Goal: Navigation & Orientation: Find specific page/section

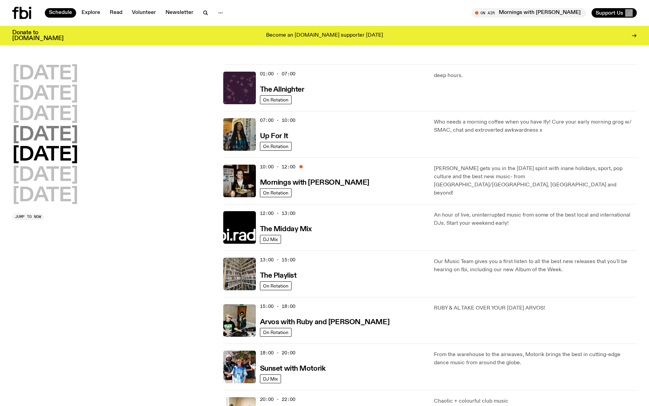
click at [51, 138] on h2 "[DATE]" at bounding box center [45, 135] width 66 height 19
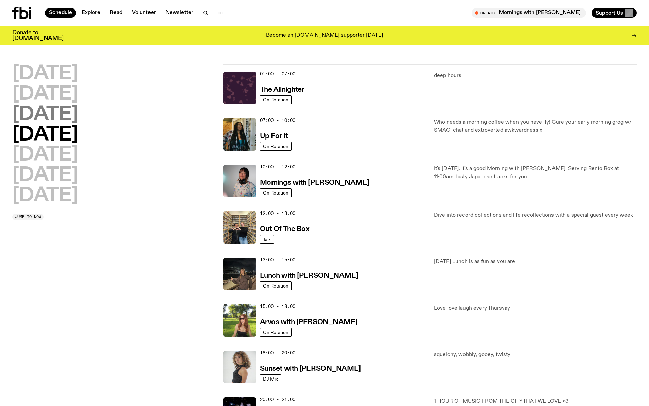
click at [77, 117] on h2 "[DATE]" at bounding box center [45, 114] width 66 height 19
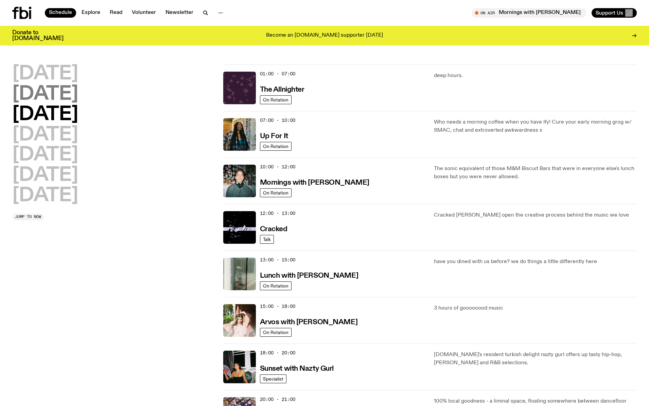
click at [69, 98] on h2 "[DATE]" at bounding box center [45, 94] width 66 height 19
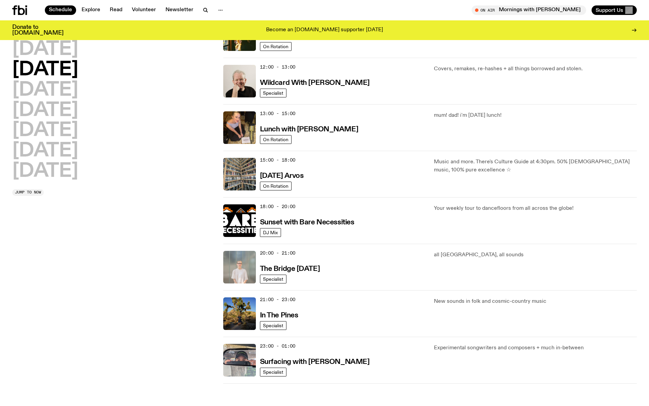
scroll to position [143, 0]
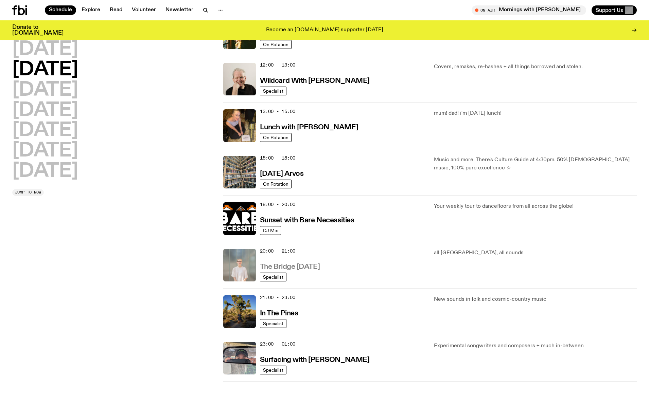
click at [267, 266] on h3 "The Bridge [DATE]" at bounding box center [290, 267] width 60 height 7
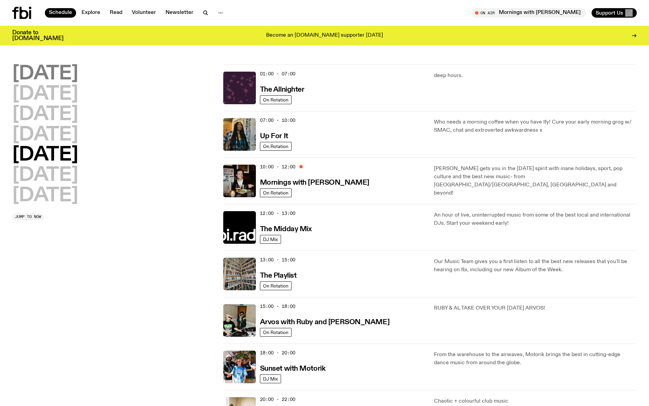
click at [52, 79] on h2 "[DATE]" at bounding box center [45, 74] width 66 height 19
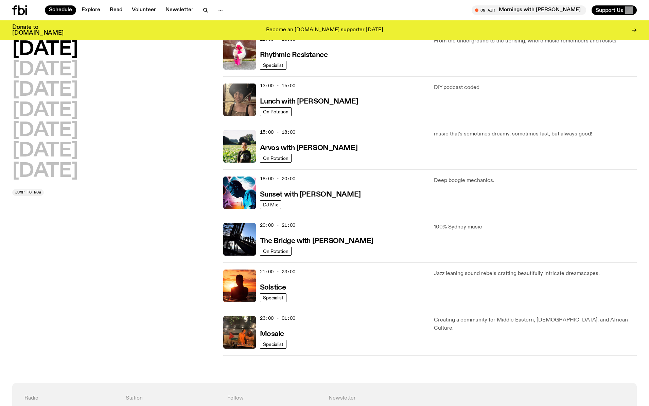
scroll to position [170, 0]
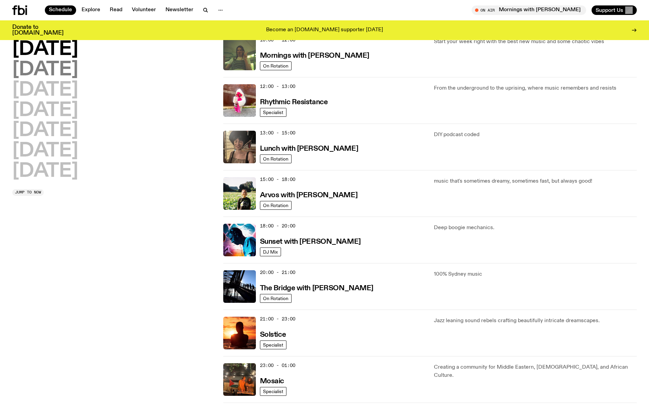
click at [34, 68] on h2 "[DATE]" at bounding box center [45, 69] width 66 height 19
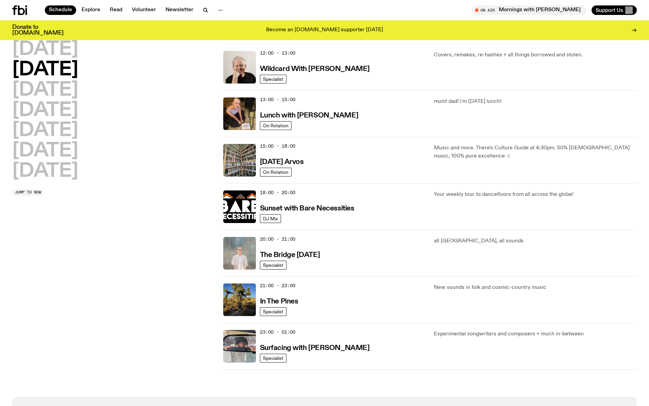
scroll to position [157, 0]
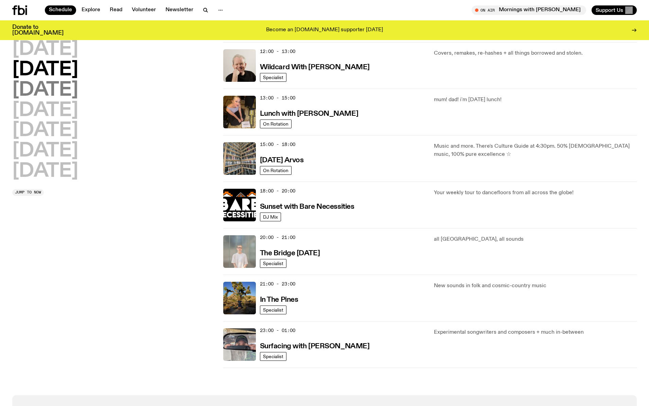
click at [44, 88] on h2 "[DATE]" at bounding box center [45, 90] width 66 height 19
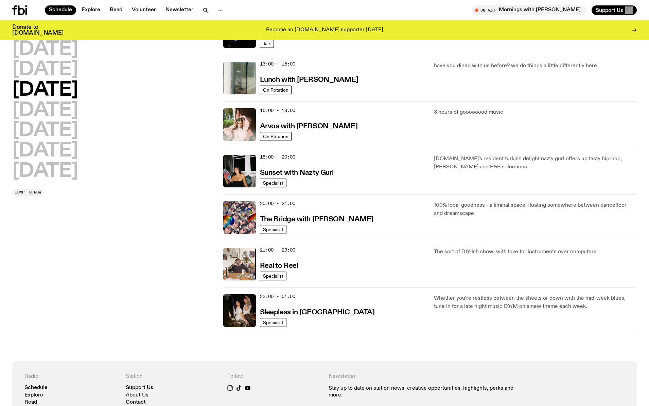
scroll to position [191, 0]
click at [63, 121] on h2 "[DATE]" at bounding box center [45, 130] width 66 height 19
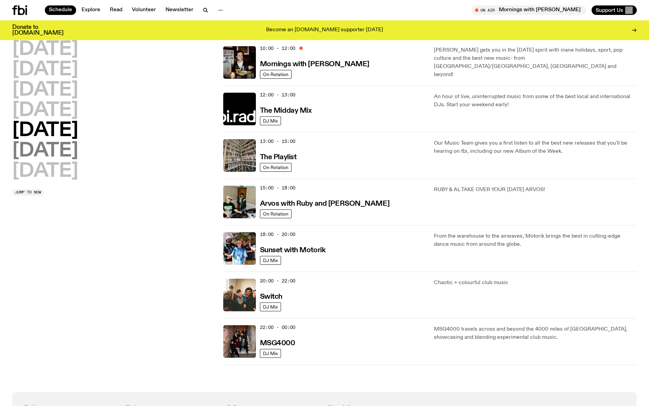
scroll to position [117, 0]
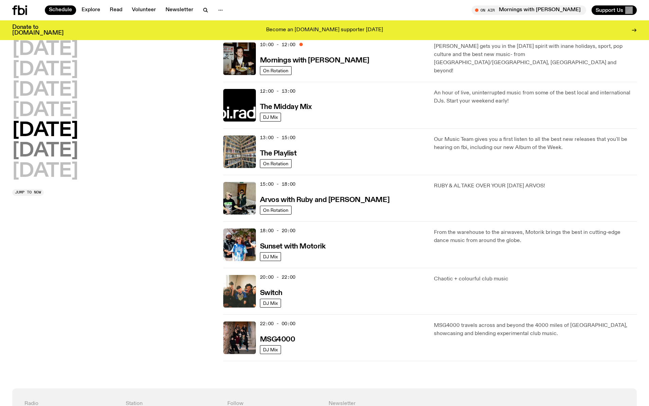
click at [63, 150] on h2 "[DATE]" at bounding box center [45, 151] width 66 height 19
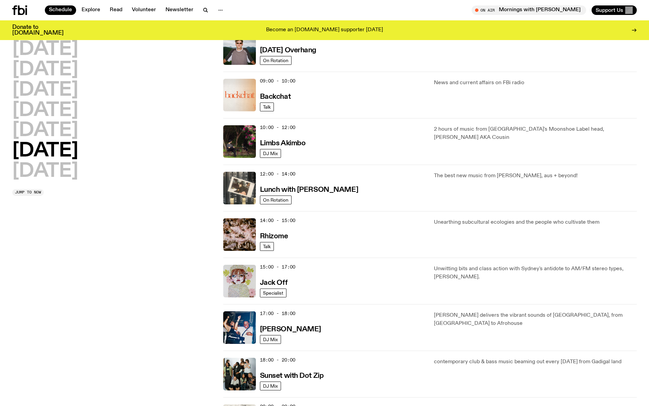
scroll to position [130, 0]
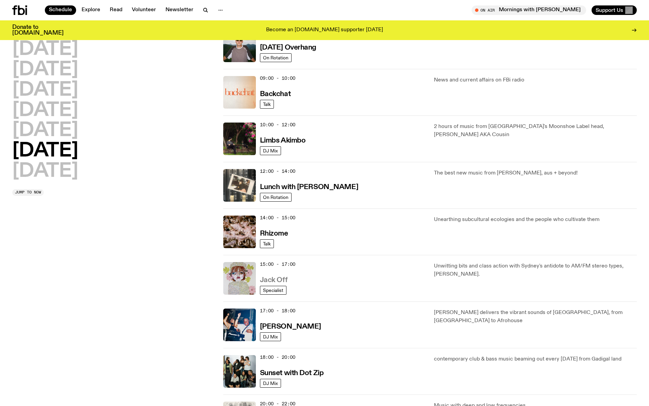
click at [272, 279] on h3 "Jack Off" at bounding box center [274, 280] width 28 height 7
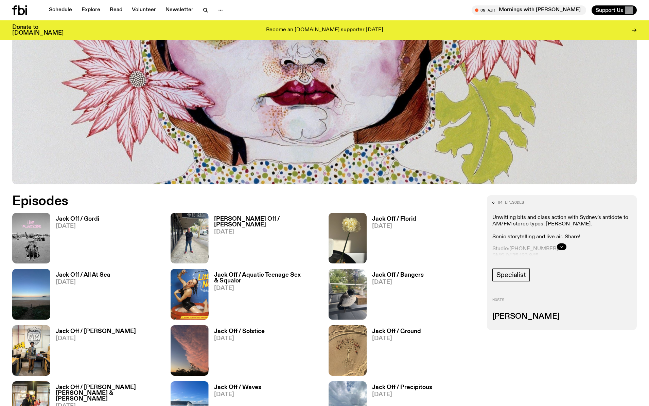
scroll to position [265, 0]
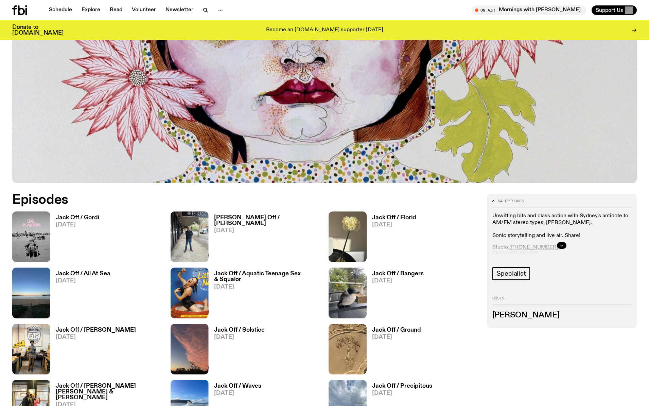
click at [565, 247] on button "button" at bounding box center [562, 245] width 10 height 7
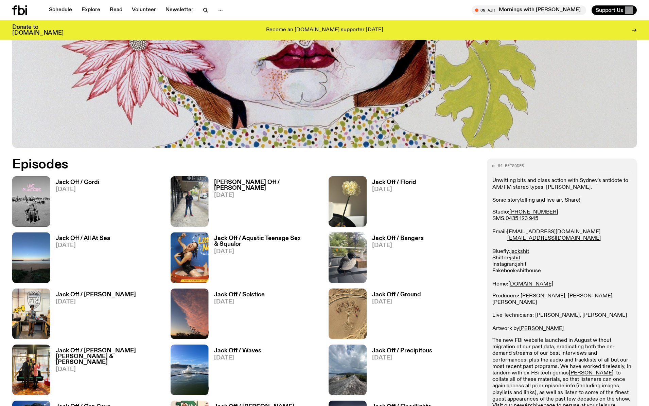
scroll to position [299, 0]
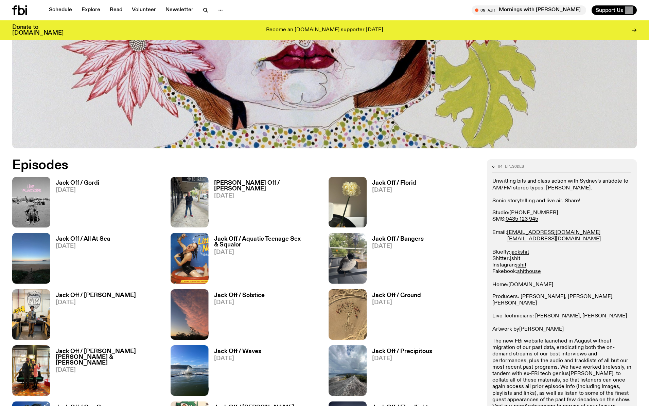
click at [537, 331] on link "[PERSON_NAME]" at bounding box center [541, 329] width 44 height 5
